Goal: Information Seeking & Learning: Learn about a topic

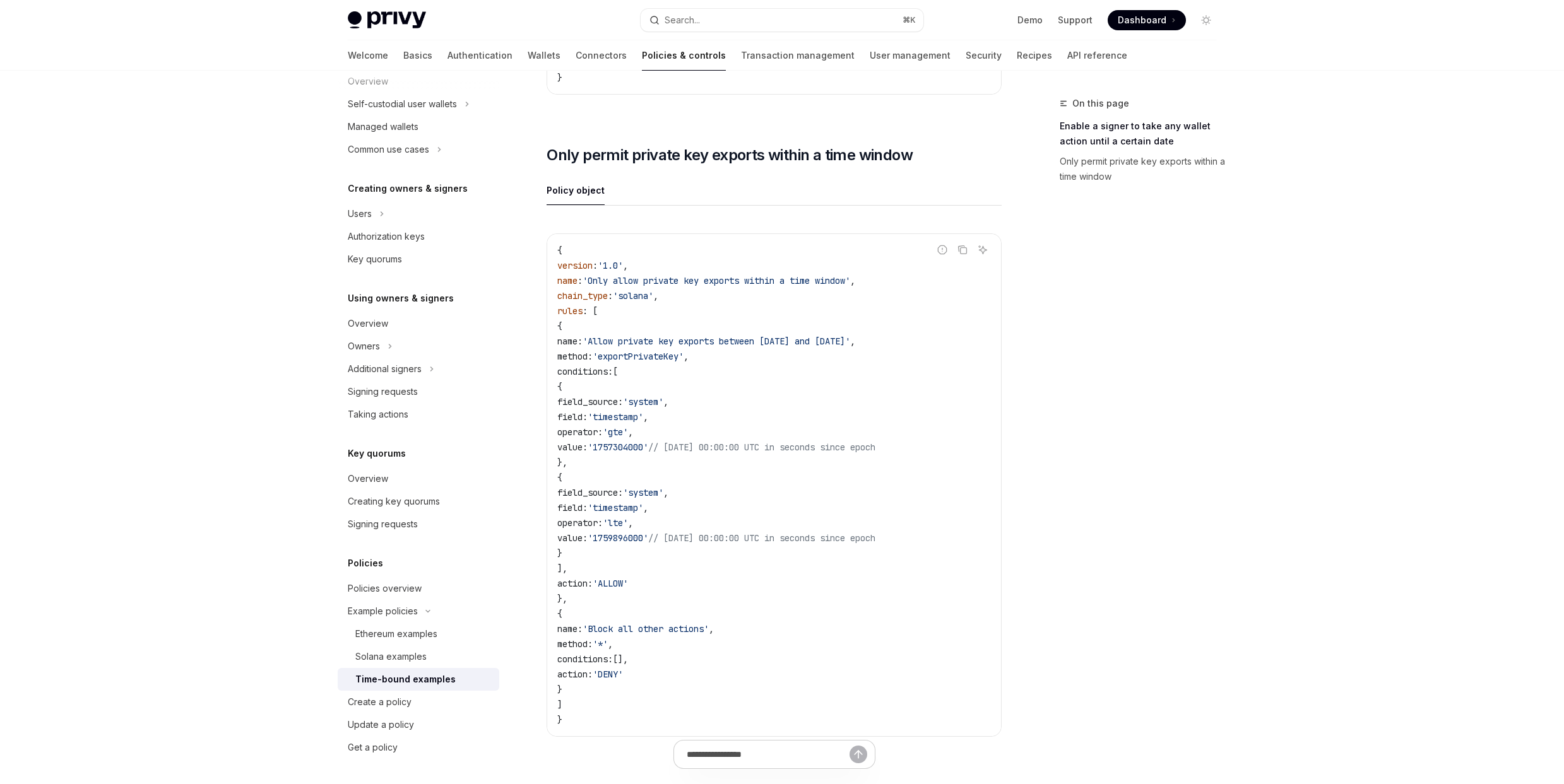
scroll to position [600, 0]
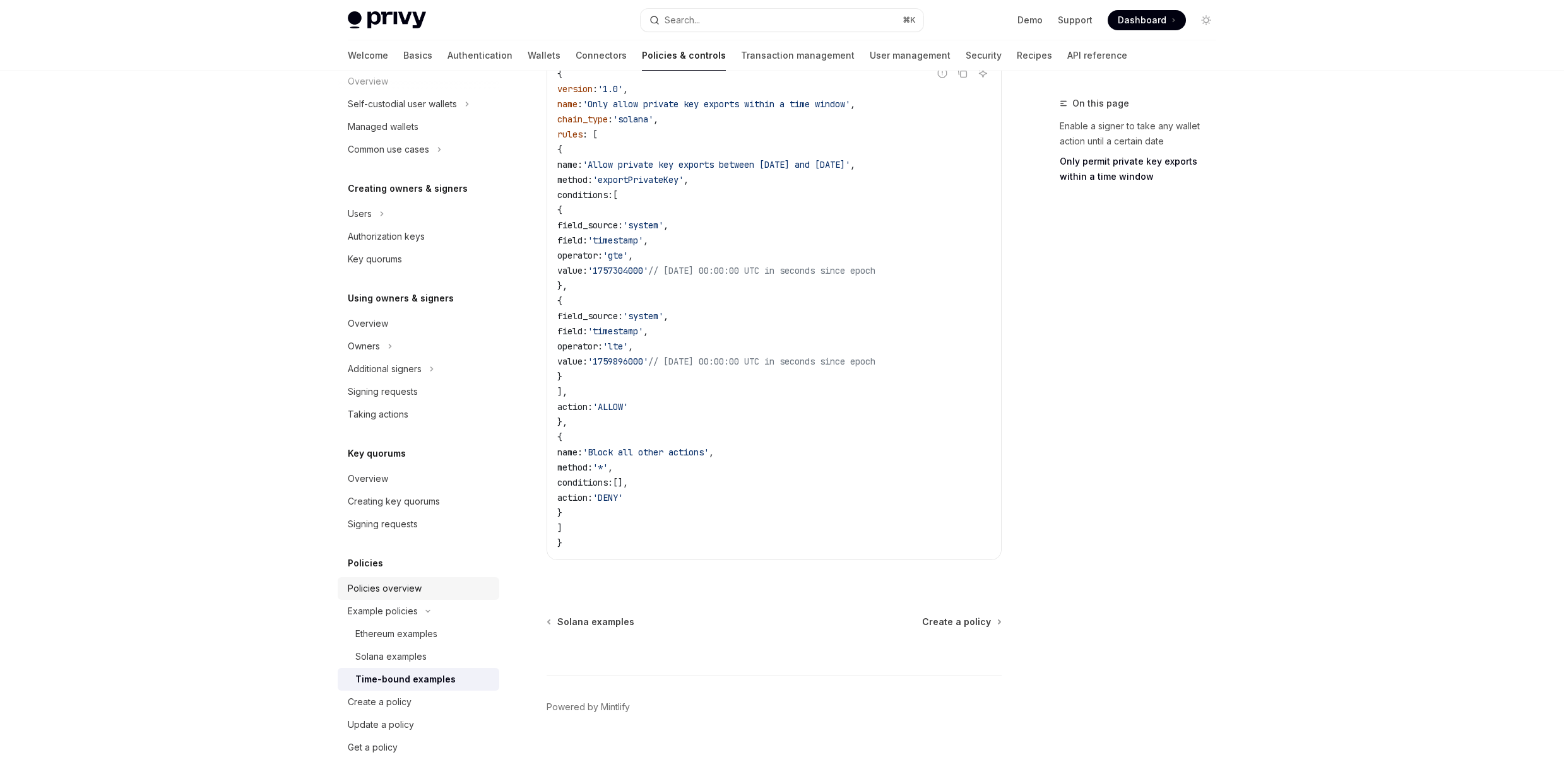
click at [424, 580] on link "Policies overview" at bounding box center [419, 589] width 162 height 23
type textarea "*"
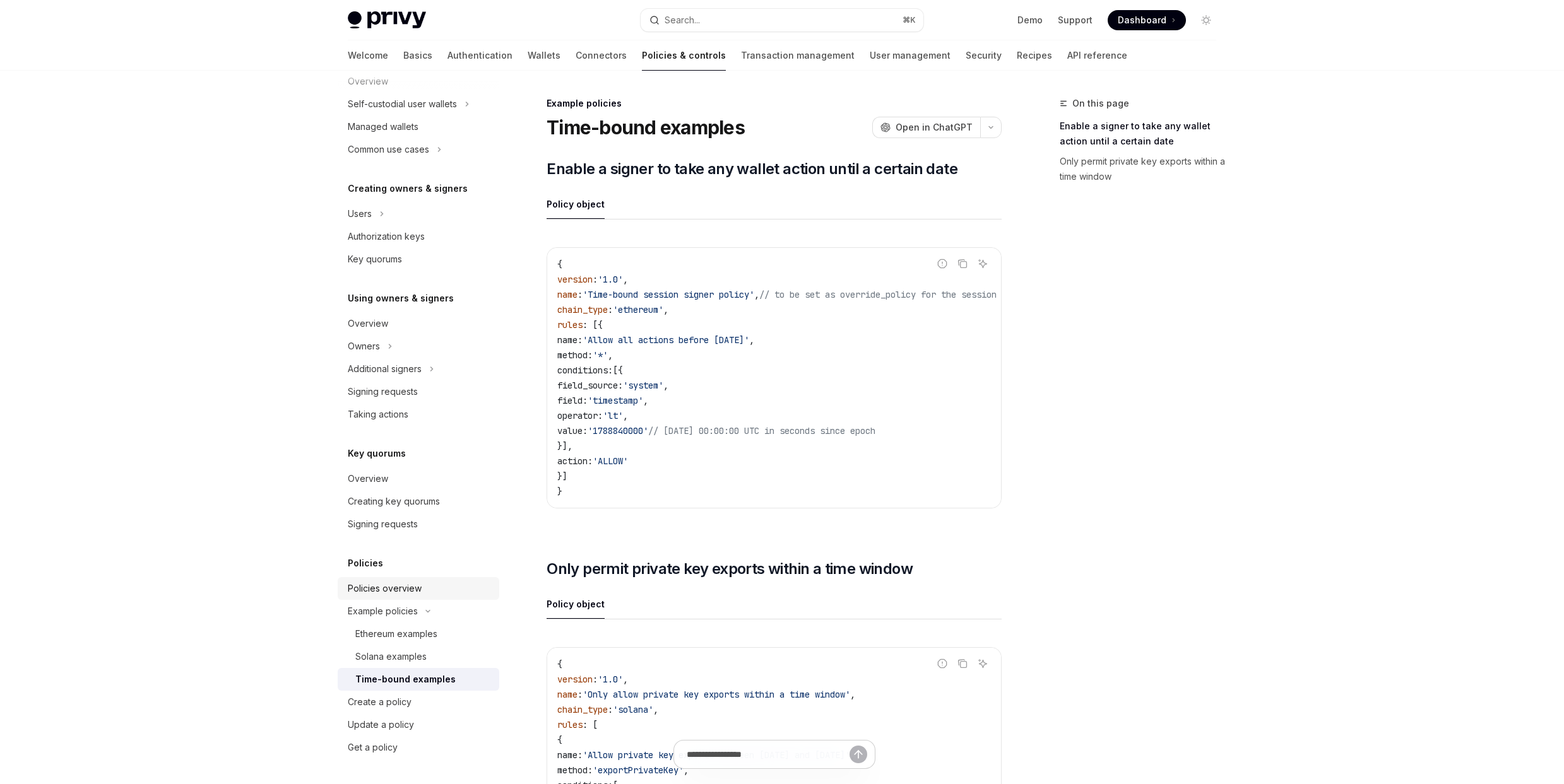
click at [394, 590] on div "Policies overview" at bounding box center [385, 588] width 74 height 15
type textarea "*"
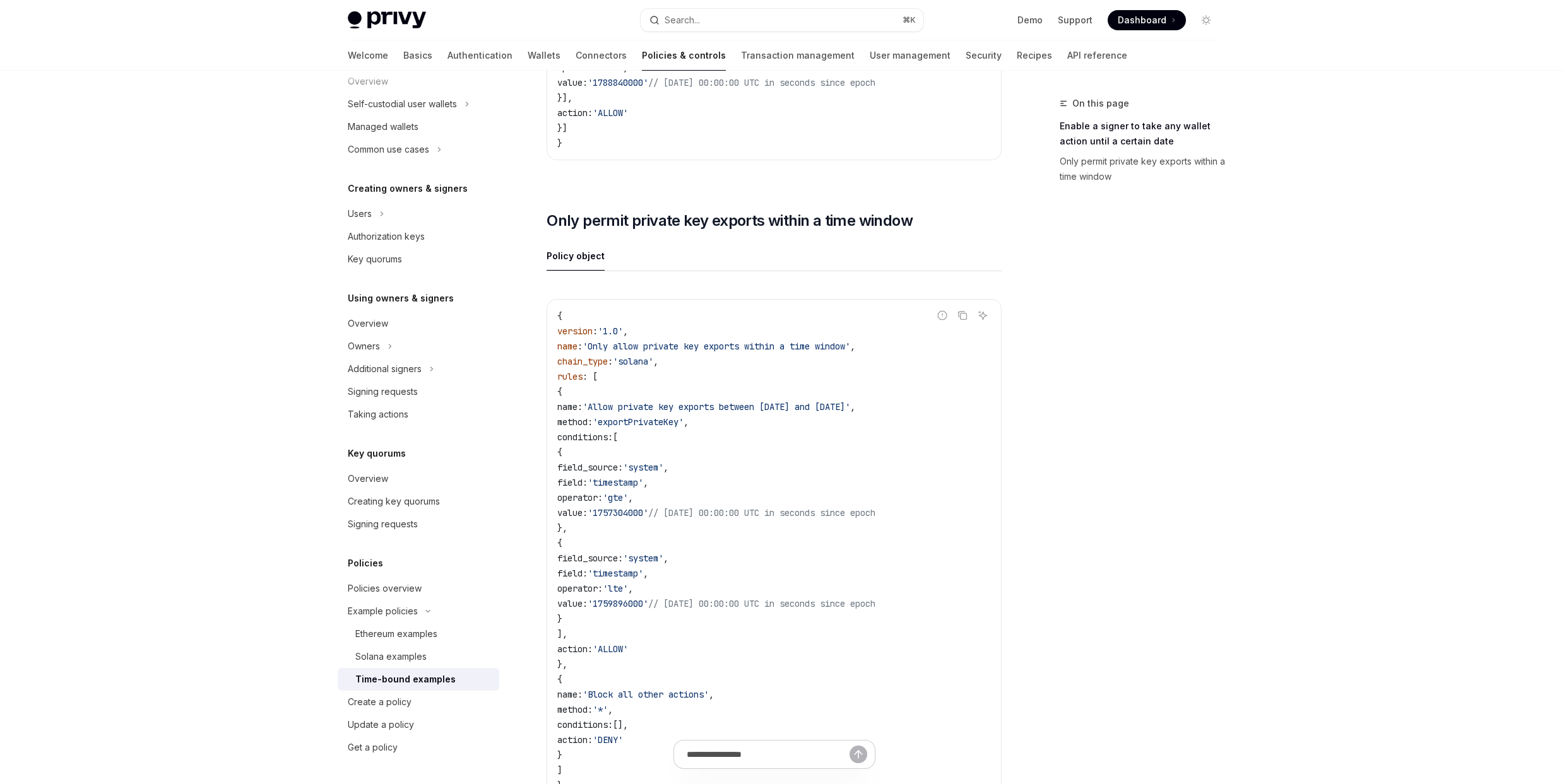
scroll to position [600, 0]
